Goal: Check status

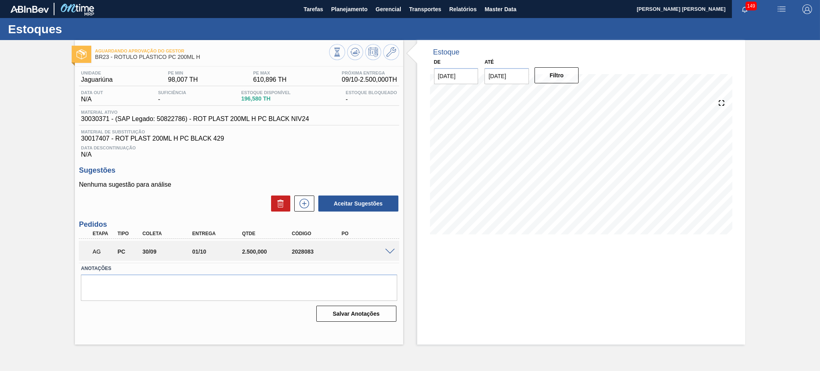
click at [386, 249] on span at bounding box center [390, 252] width 10 height 6
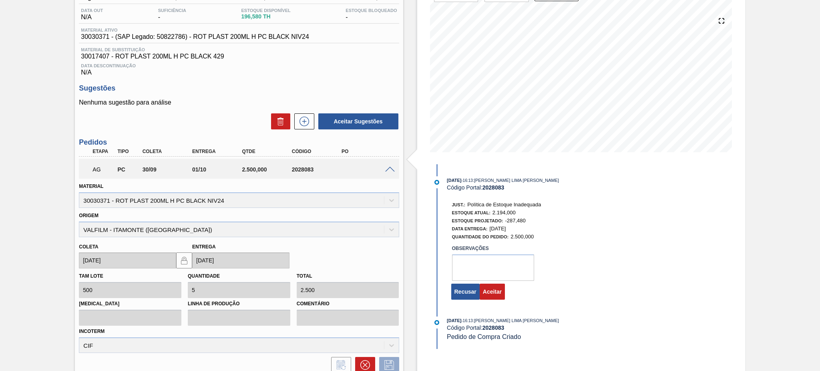
scroll to position [85, 0]
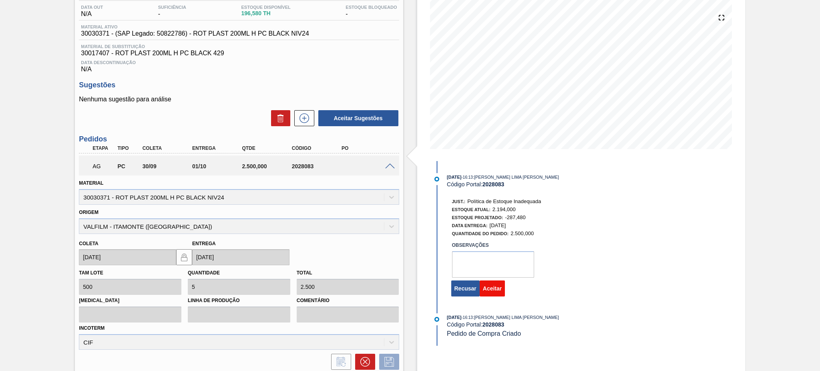
click at [503, 294] on button "Aceitar" at bounding box center [492, 288] width 25 height 16
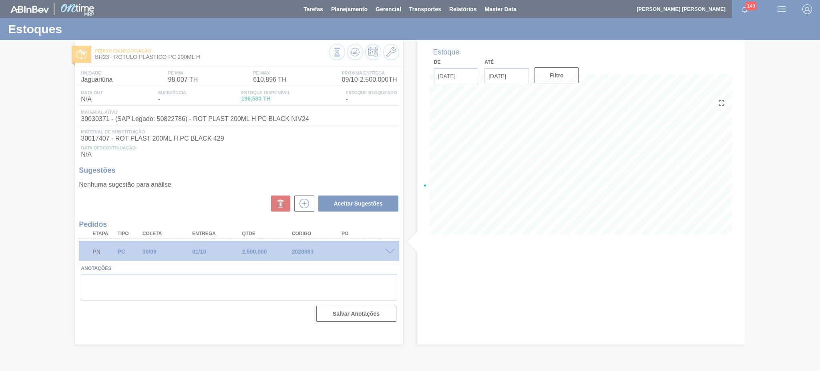
scroll to position [0, 0]
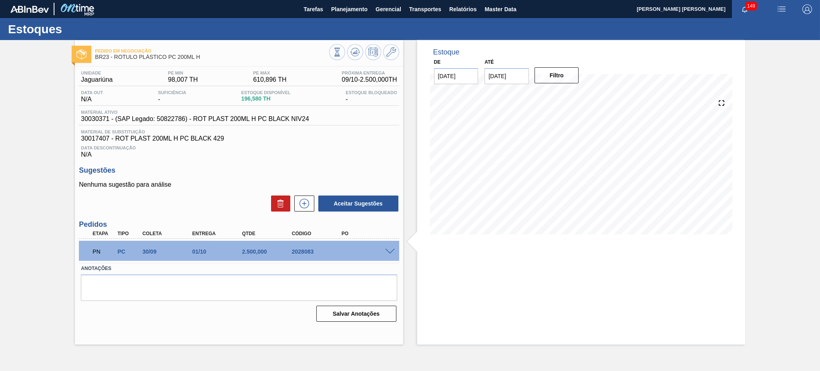
click at [34, 7] on img at bounding box center [29, 9] width 38 height 7
